Goal: Manage account settings

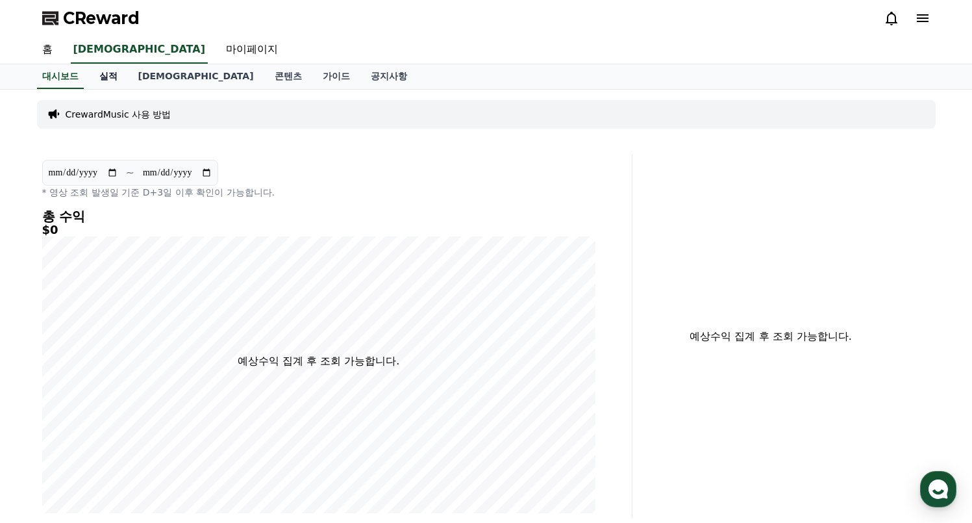
click at [110, 68] on link "실적" at bounding box center [108, 76] width 39 height 25
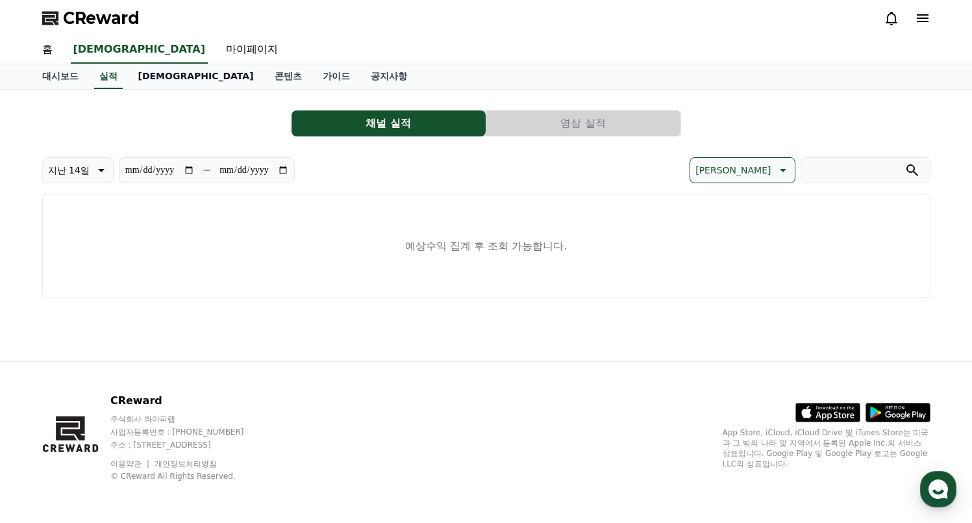
click at [136, 82] on link "[DEMOGRAPHIC_DATA]" at bounding box center [196, 76] width 136 height 25
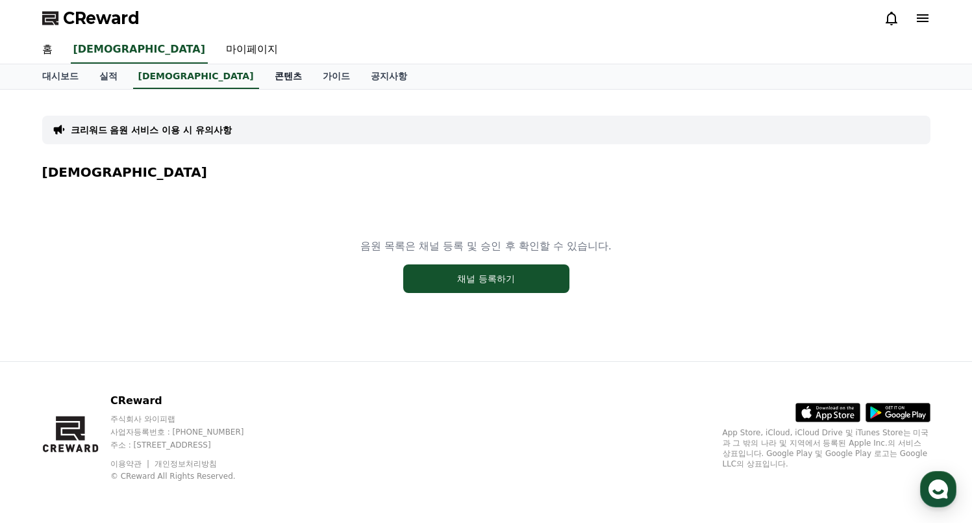
click at [264, 78] on link "콘텐츠" at bounding box center [288, 76] width 48 height 25
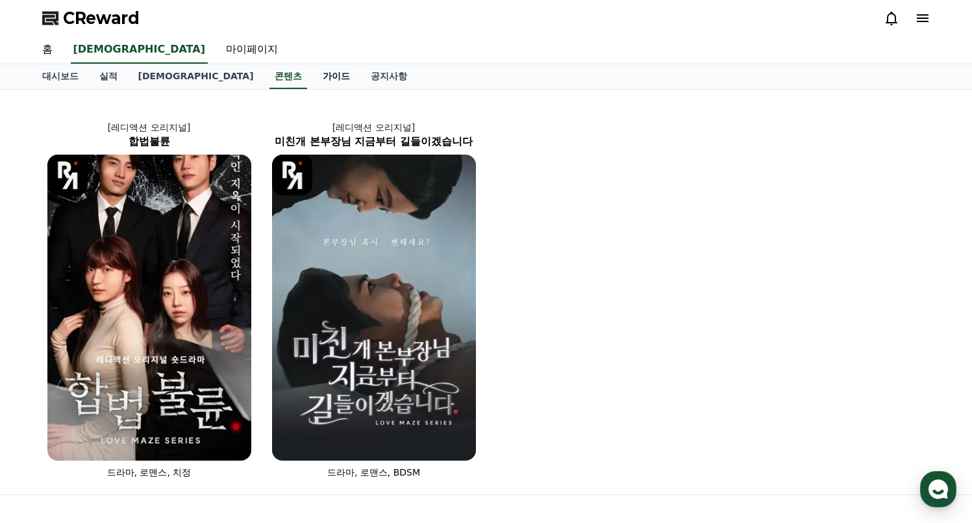
click at [312, 77] on link "가이드" at bounding box center [336, 76] width 48 height 25
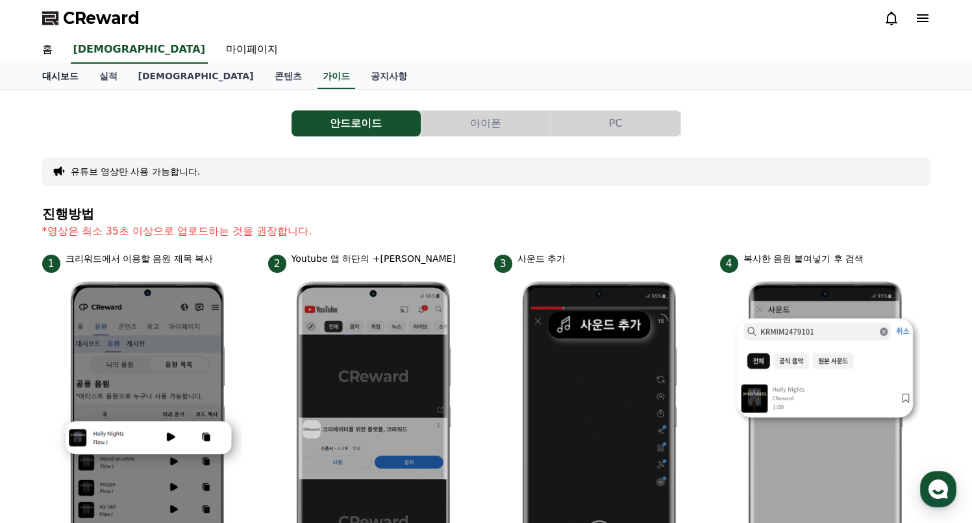
click at [49, 73] on link "대시보드" at bounding box center [60, 76] width 57 height 25
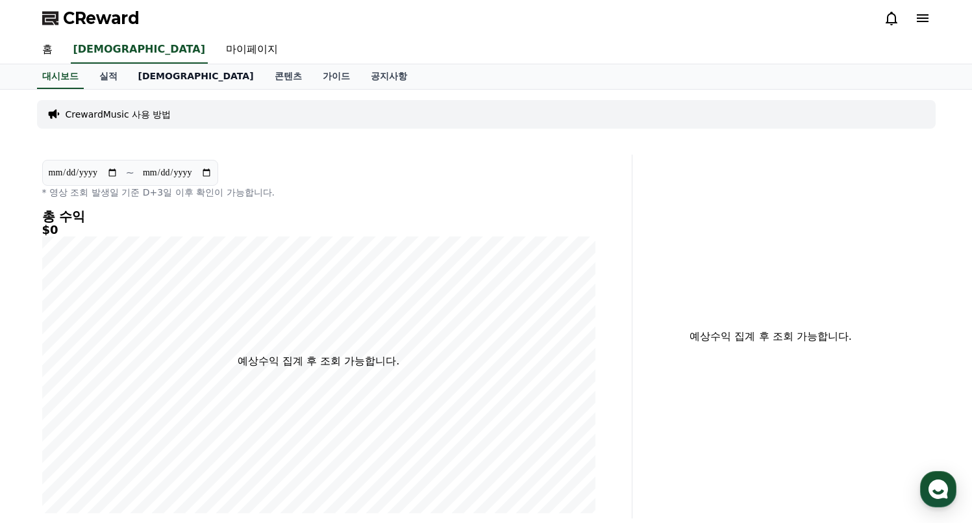
click at [141, 76] on link "[DEMOGRAPHIC_DATA]" at bounding box center [196, 76] width 136 height 25
click at [99, 75] on link "실적" at bounding box center [108, 76] width 39 height 25
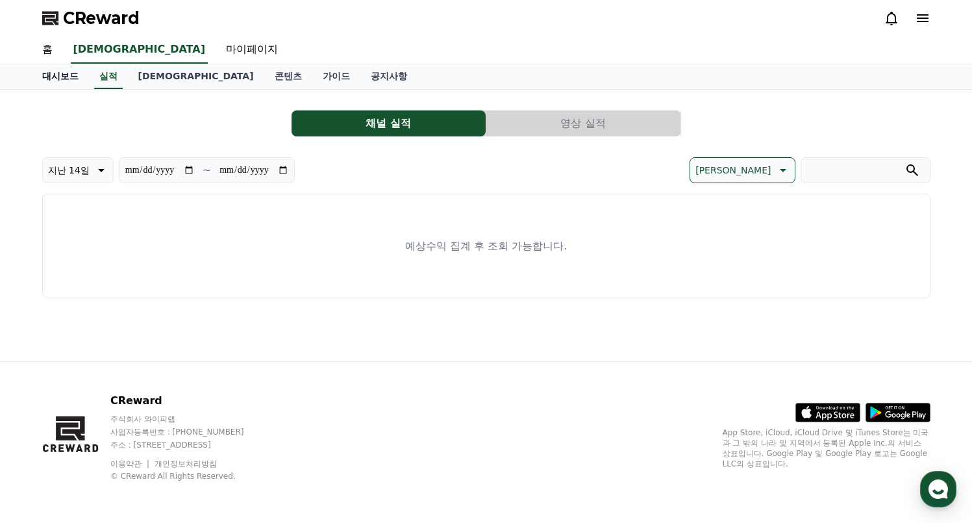
click at [58, 75] on link "대시보드" at bounding box center [60, 76] width 57 height 25
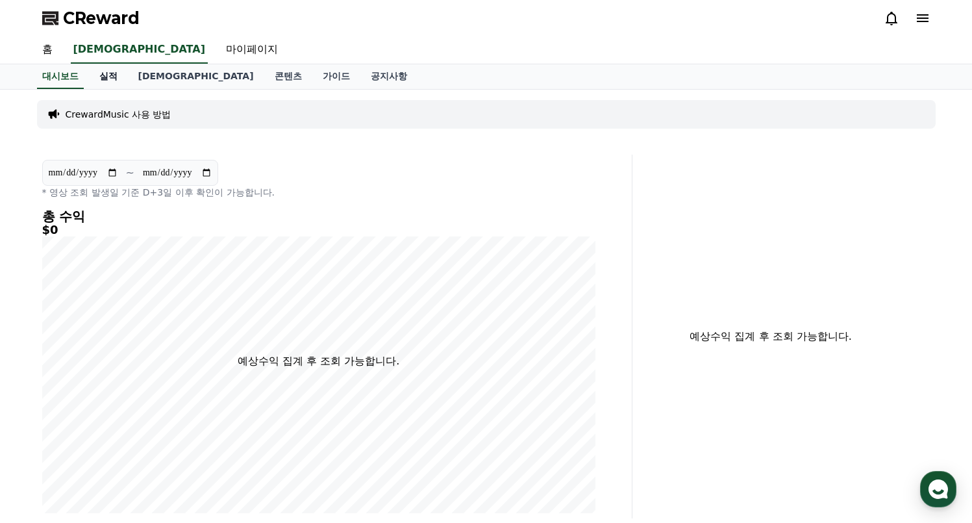
click at [108, 69] on link "실적" at bounding box center [108, 76] width 39 height 25
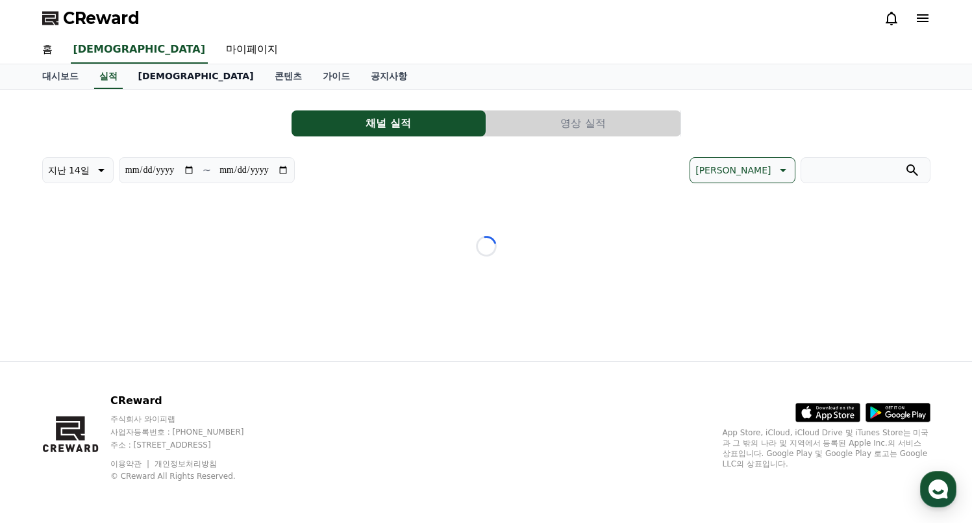
click at [147, 76] on link "[DEMOGRAPHIC_DATA]" at bounding box center [196, 76] width 136 height 25
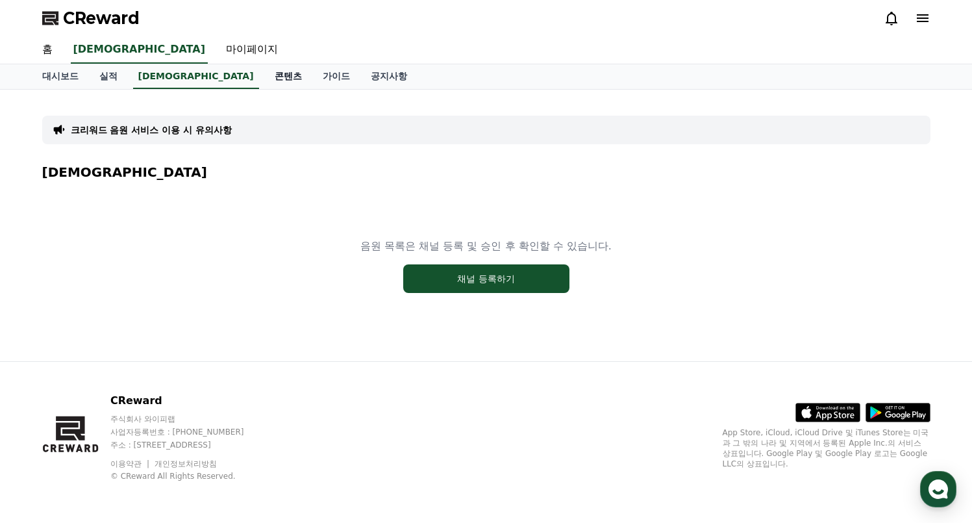
click at [264, 77] on link "콘텐츠" at bounding box center [288, 76] width 48 height 25
click at [312, 79] on link "가이드" at bounding box center [336, 76] width 48 height 25
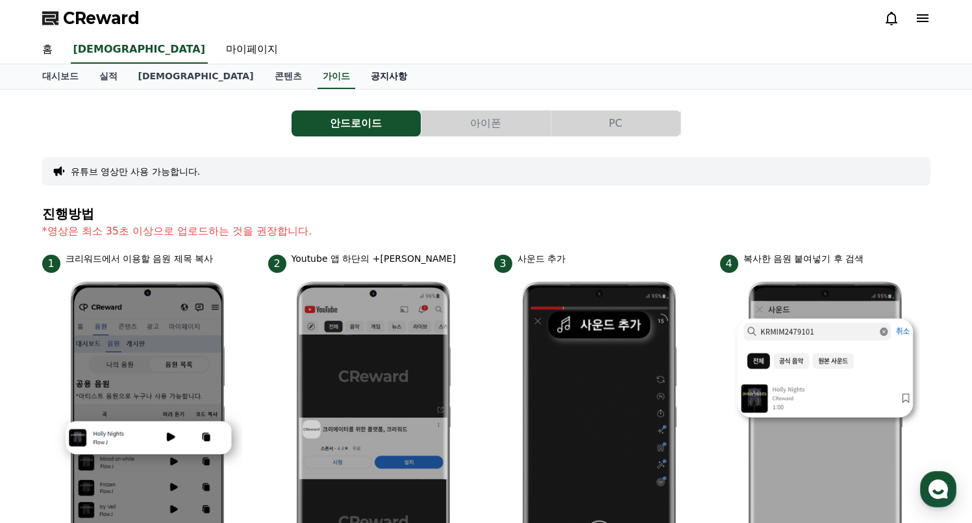
click at [360, 79] on link "공지사항" at bounding box center [388, 76] width 57 height 25
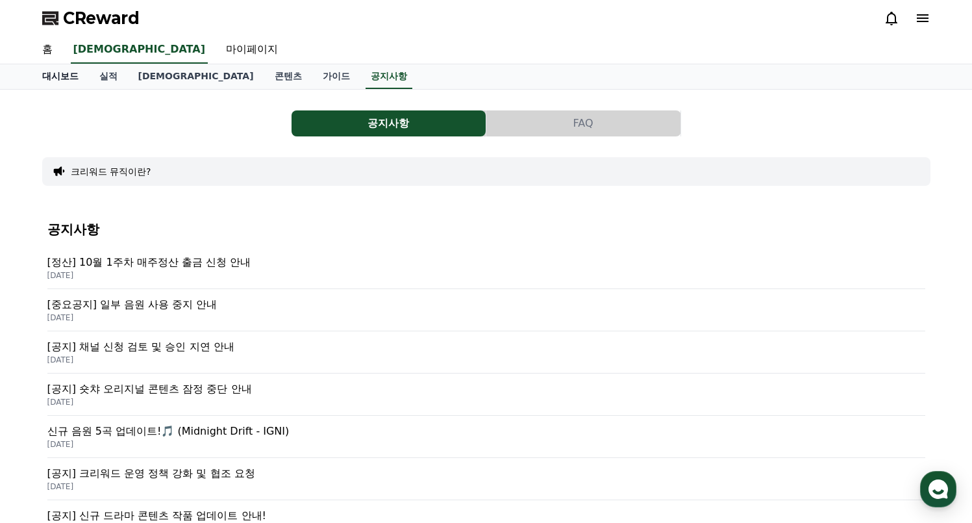
click at [70, 75] on link "대시보드" at bounding box center [60, 76] width 57 height 25
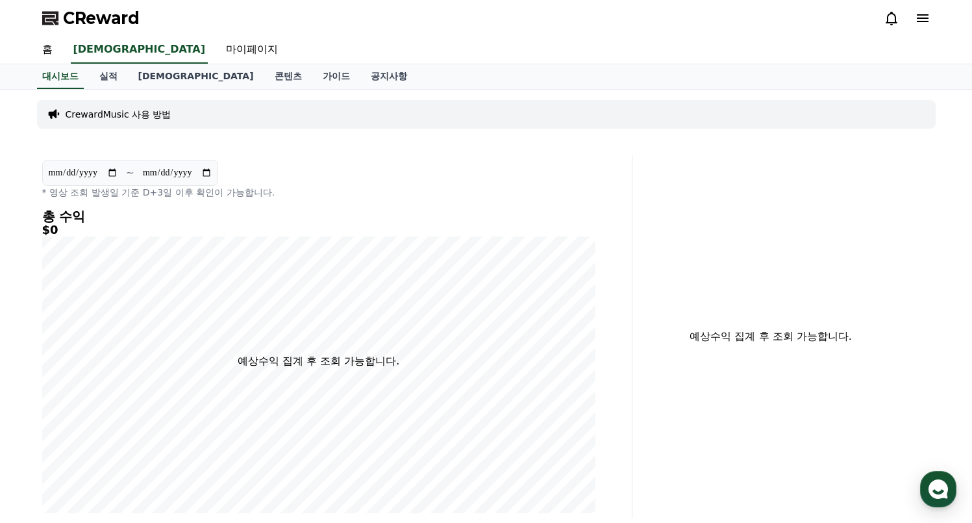
click at [75, 14] on span "CReward" at bounding box center [101, 18] width 77 height 21
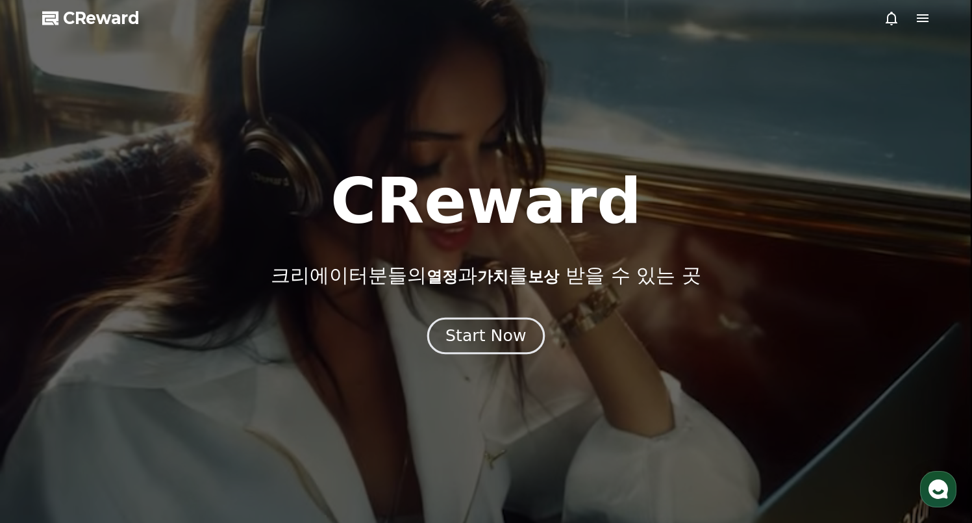
click at [472, 339] on div "Start Now" at bounding box center [486, 336] width 81 height 22
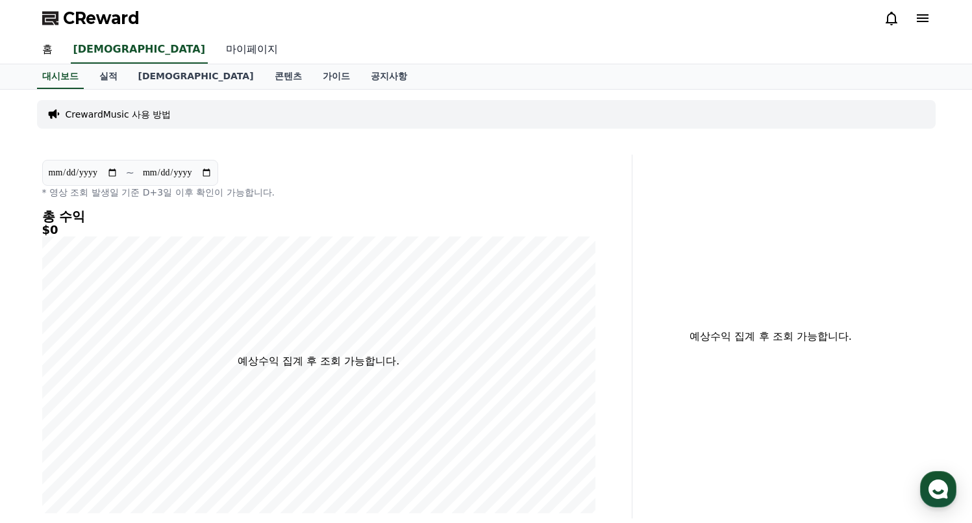
click at [216, 48] on link "마이페이지" at bounding box center [252, 49] width 73 height 27
select select "**********"
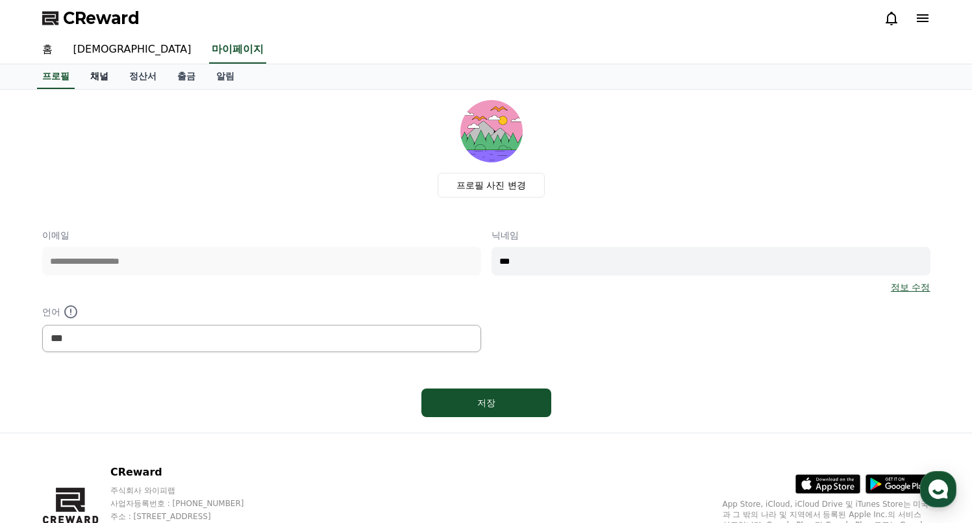
click at [103, 73] on link "채널" at bounding box center [99, 76] width 39 height 25
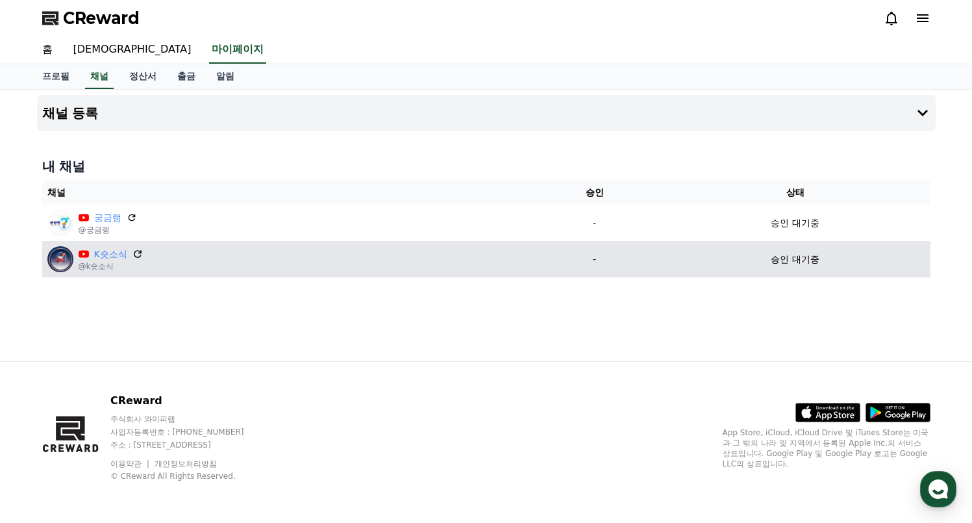
click at [133, 256] on icon at bounding box center [138, 254] width 12 height 12
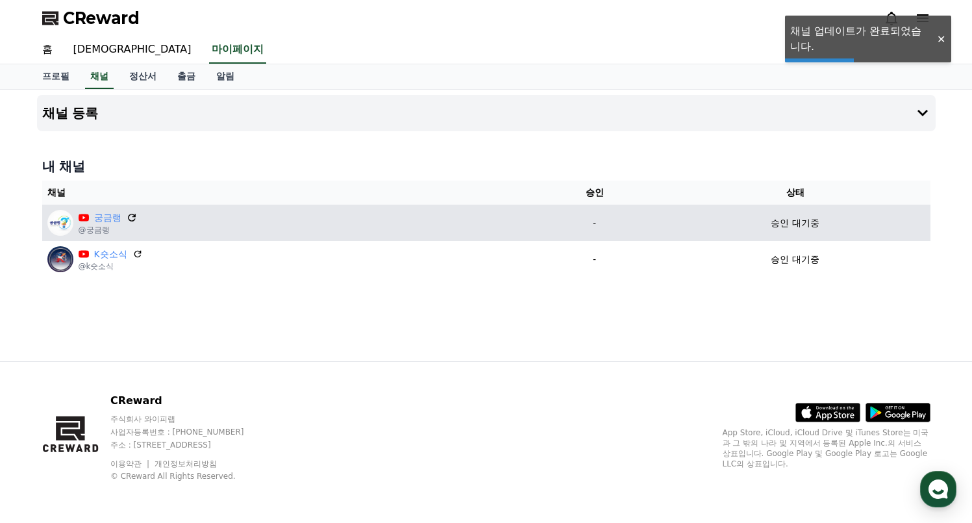
click at [126, 217] on icon at bounding box center [132, 218] width 12 height 12
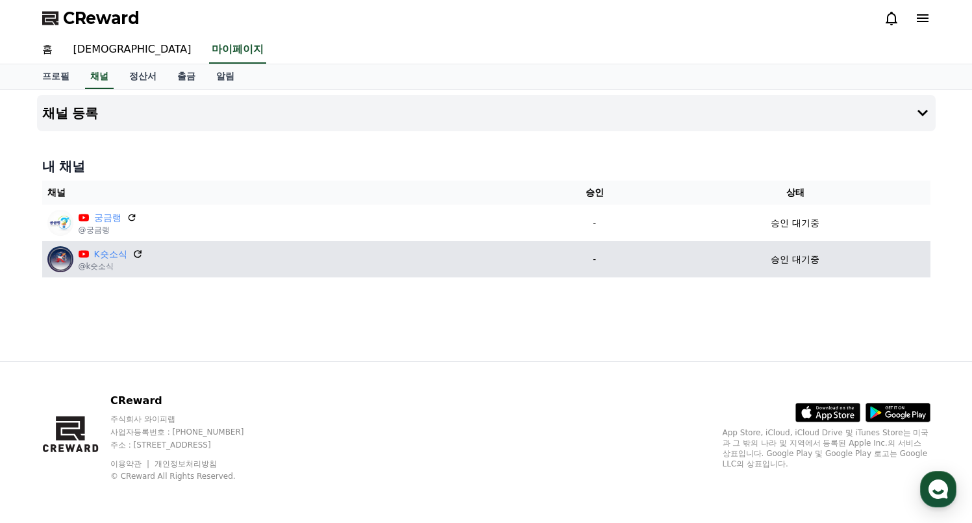
click at [133, 250] on icon at bounding box center [138, 254] width 12 height 12
